Goal: Obtain resource: Obtain resource

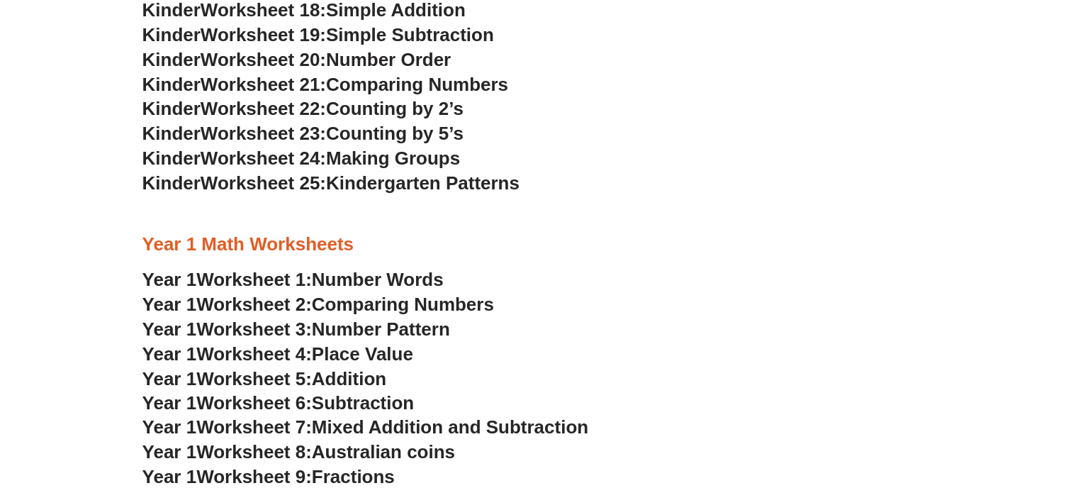
scroll to position [992, 0]
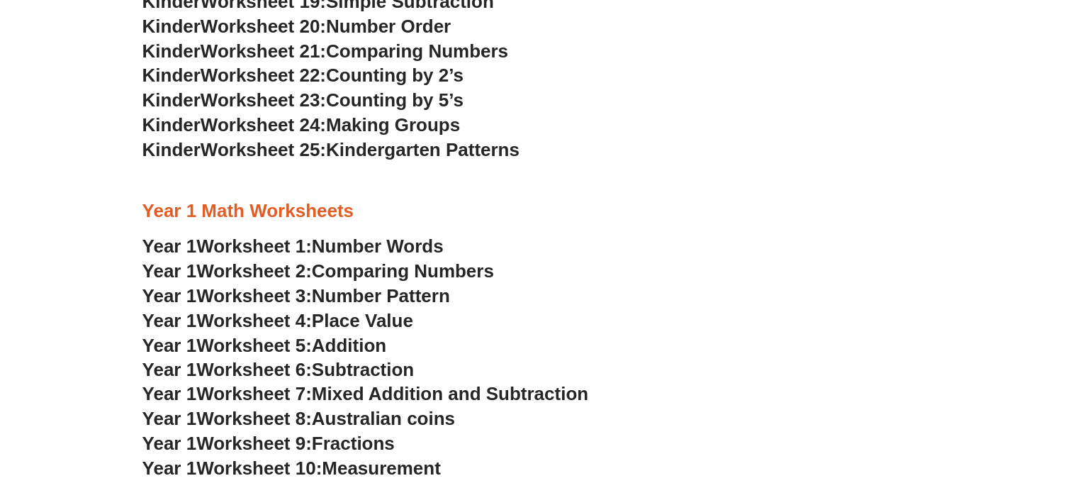
click at [371, 272] on span "Comparing Numbers" at bounding box center [403, 270] width 182 height 21
click at [422, 293] on span "Number Pattern" at bounding box center [381, 295] width 138 height 21
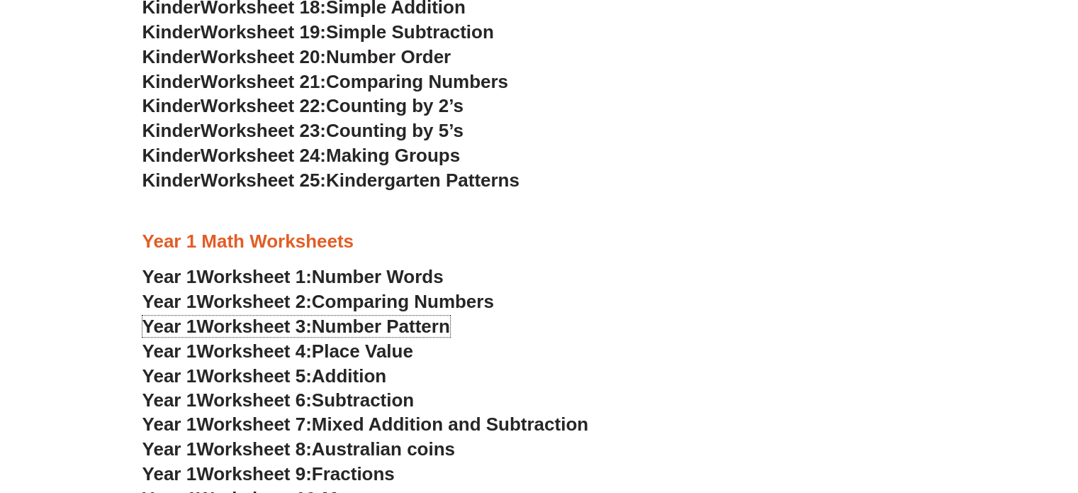
scroll to position [1063, 0]
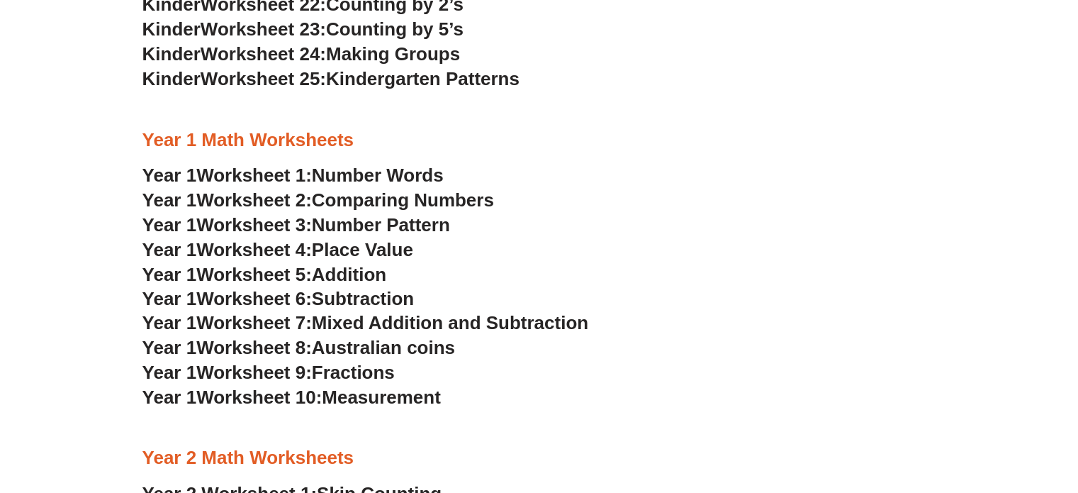
click at [298, 249] on span "Worksheet 4:" at bounding box center [254, 249] width 116 height 21
click at [286, 273] on span "Worksheet 5:" at bounding box center [254, 274] width 116 height 21
click at [257, 298] on span "Worksheet 6:" at bounding box center [254, 298] width 116 height 21
click at [306, 324] on span "Worksheet 7:" at bounding box center [254, 322] width 116 height 21
click at [332, 347] on span "Australian coins" at bounding box center [383, 347] width 143 height 21
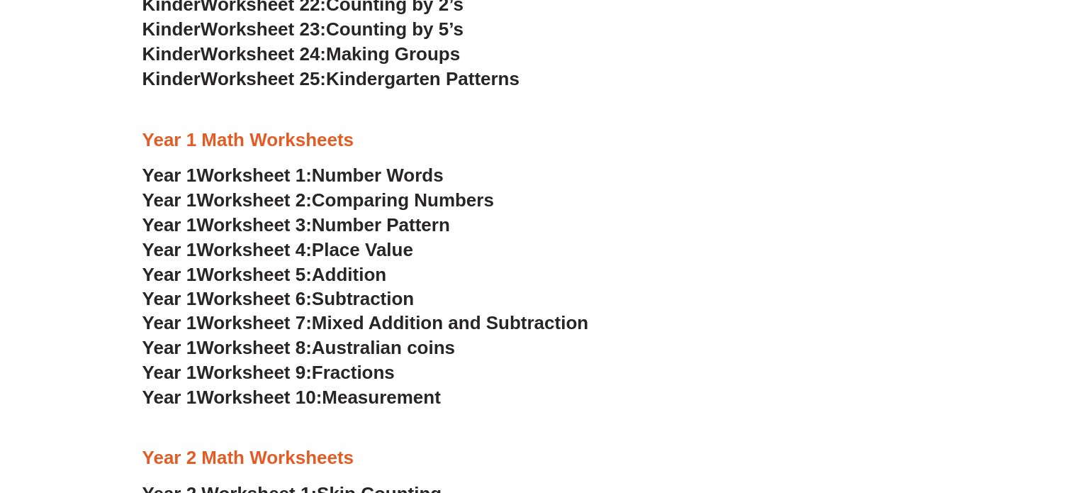
click at [366, 371] on span "Fractions" at bounding box center [353, 372] width 83 height 21
click at [347, 398] on span "Measurement" at bounding box center [381, 396] width 119 height 21
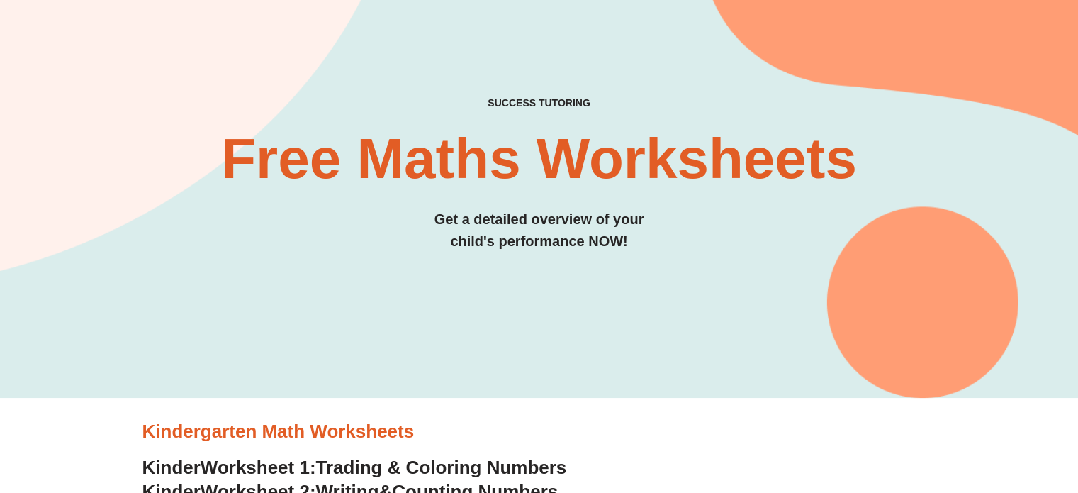
scroll to position [0, 0]
